Goal: Check status: Check status

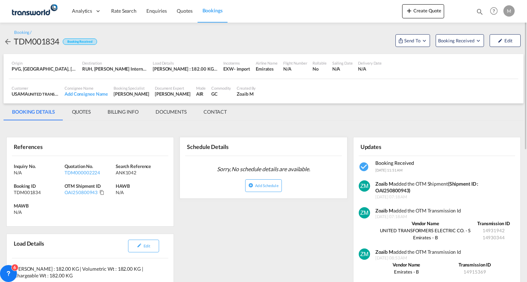
click at [202, 5] on link "Bookings" at bounding box center [212, 11] width 30 height 23
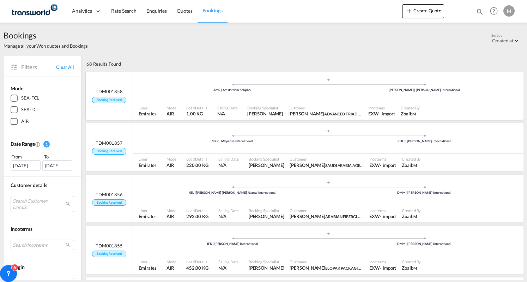
click at [178, 93] on div ".a{fill:#aaa8ad;} .a{fill:#aaa8ad;} AMS | Amsterdam Schiphol [PERSON_NAME] | [P…" at bounding box center [328, 87] width 390 height 21
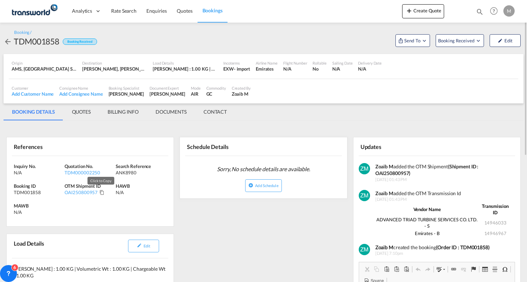
click at [101, 193] on md-icon "Click to Copy" at bounding box center [101, 192] width 5 height 5
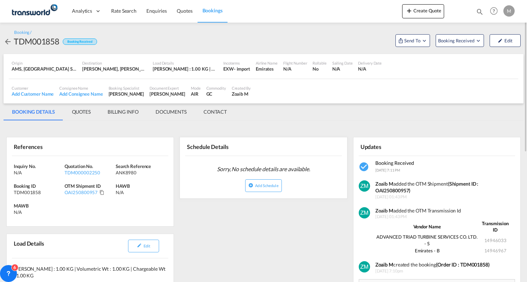
click at [134, 111] on md-tab-item "BILLING INFO" at bounding box center [123, 111] width 48 height 17
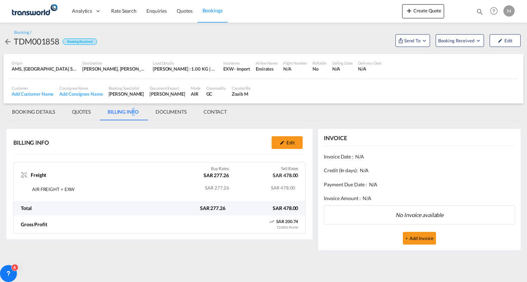
click at [215, 14] on span "Bookings" at bounding box center [212, 10] width 20 height 7
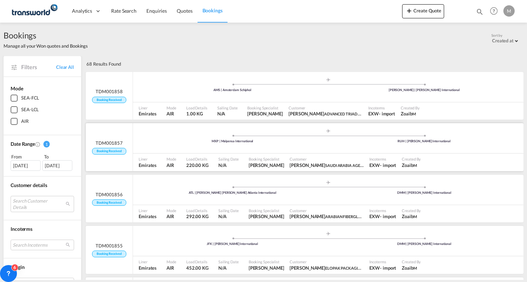
click at [194, 144] on div ".a{fill:#aaa8ad;} .a{fill:#aaa8ad;} MXP | Malpensa International RUH | [PERSON_…" at bounding box center [328, 138] width 390 height 21
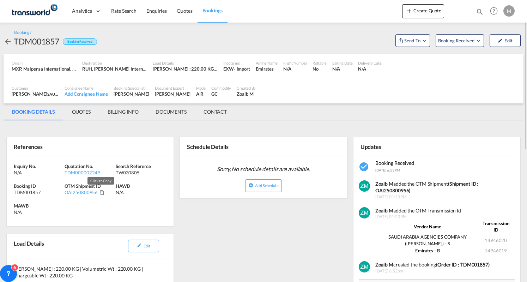
click at [102, 191] on md-icon "Click to Copy" at bounding box center [101, 192] width 5 height 5
click at [205, 13] on span "Bookings" at bounding box center [212, 10] width 20 height 6
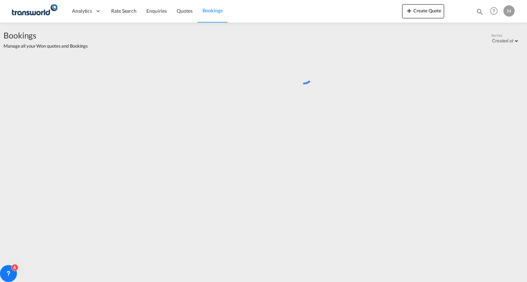
click at [286, 136] on div "Bookings Manage all your Won quotes and Bookings Sort by Created at Created at …" at bounding box center [263, 151] width 527 height 257
click at [206, 10] on span "Bookings" at bounding box center [212, 10] width 20 height 6
click at [178, 7] on link "Quotes" at bounding box center [184, 11] width 25 height 23
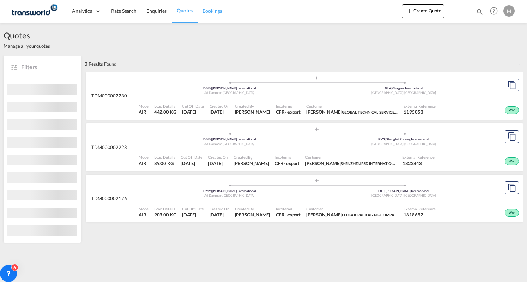
click at [208, 7] on link "Bookings" at bounding box center [212, 11] width 30 height 23
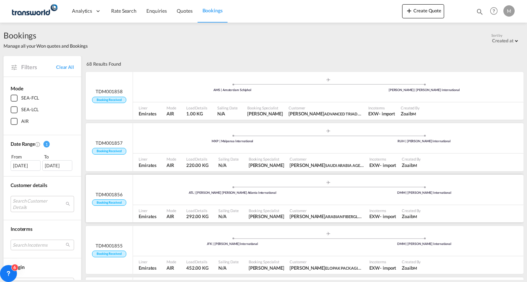
click at [278, 150] on div ".a{fill:#aaa8ad;} .a{fill:#aaa8ad;} ATL | [PERSON_NAME] [PERSON_NAME] Atlanta I…" at bounding box center [328, 138] width 390 height 21
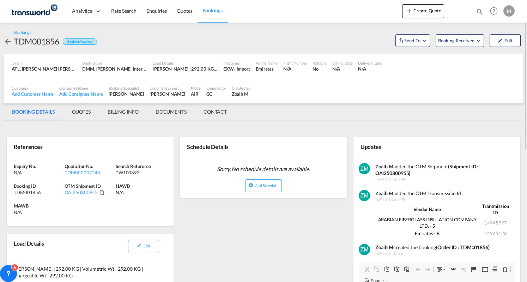
click at [102, 193] on md-icon "Click to Copy" at bounding box center [101, 192] width 5 height 5
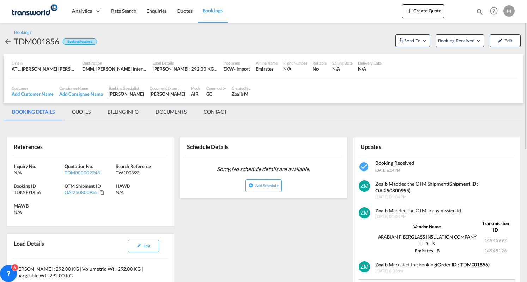
click at [99, 191] on md-icon "Copied!" at bounding box center [101, 192] width 5 height 5
click at [102, 193] on md-icon "Click to Copy" at bounding box center [101, 192] width 5 height 5
click at [131, 109] on md-tab-item "BILLING INFO" at bounding box center [123, 111] width 48 height 17
